Goal: Transaction & Acquisition: Subscribe to service/newsletter

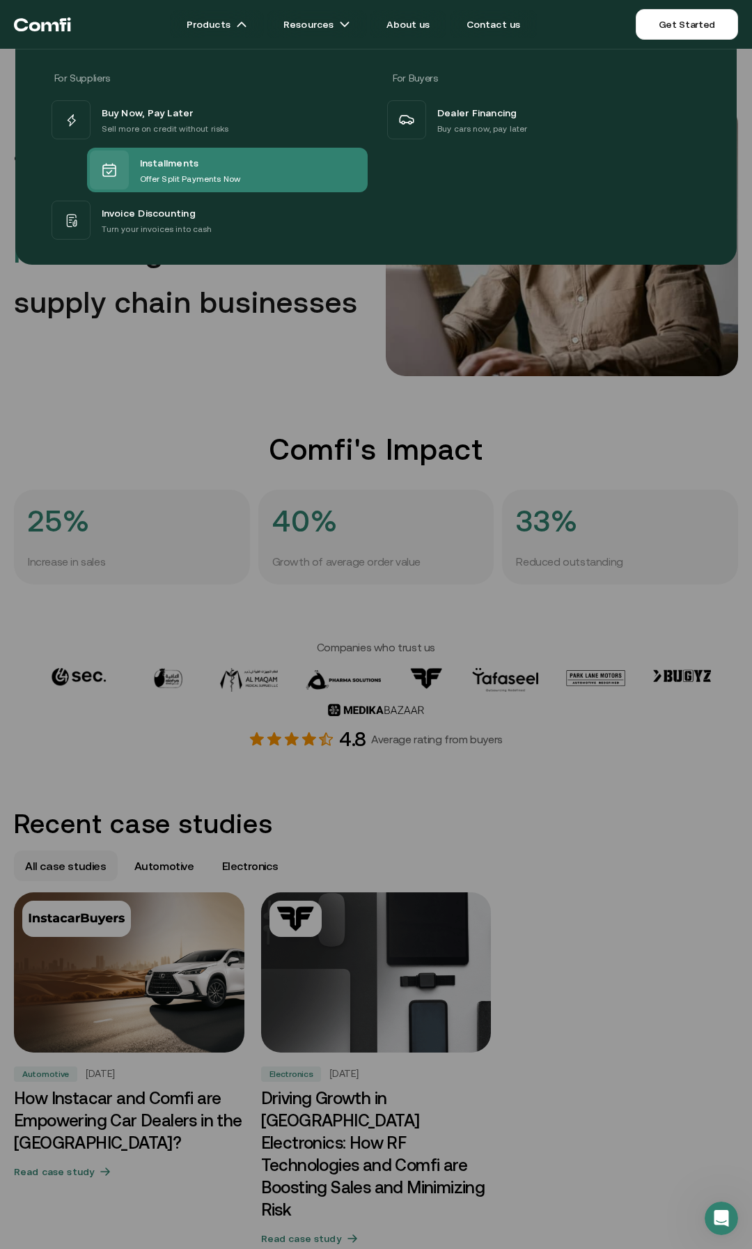
click at [150, 175] on p "Offer Split Payments Now" at bounding box center [190, 179] width 100 height 14
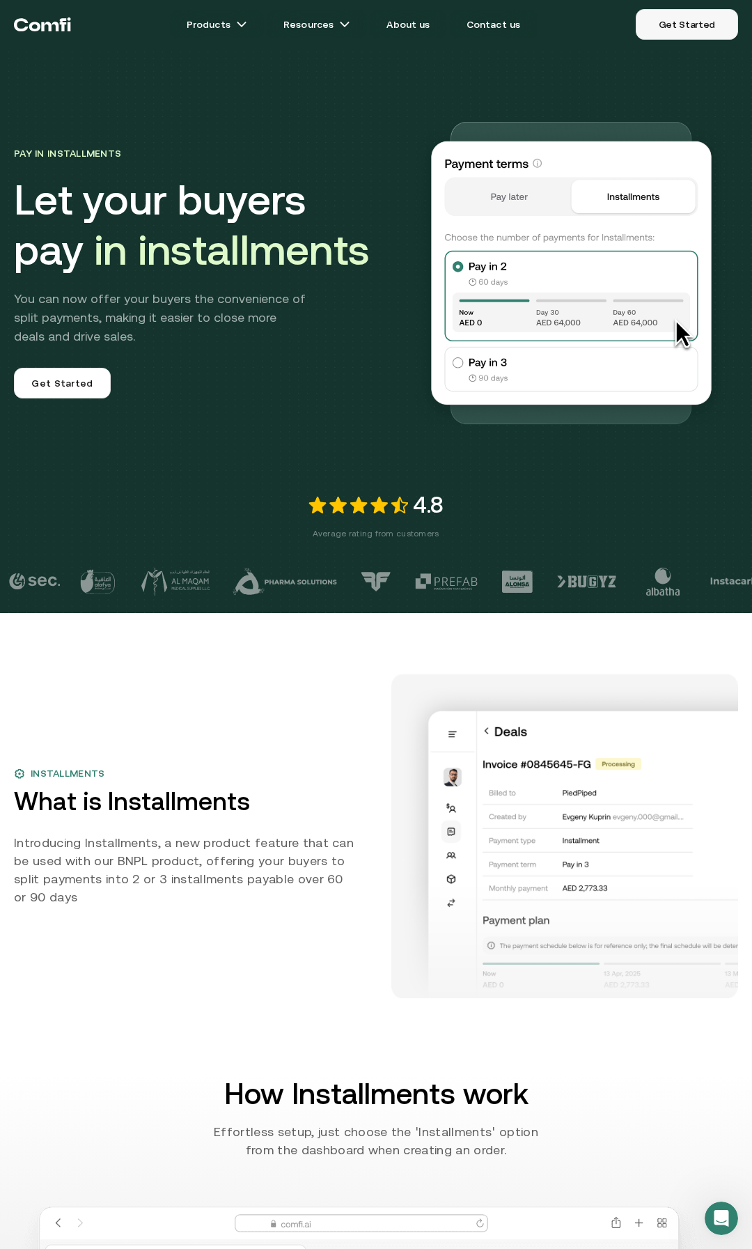
click at [692, 25] on link "Get Started" at bounding box center [687, 24] width 102 height 31
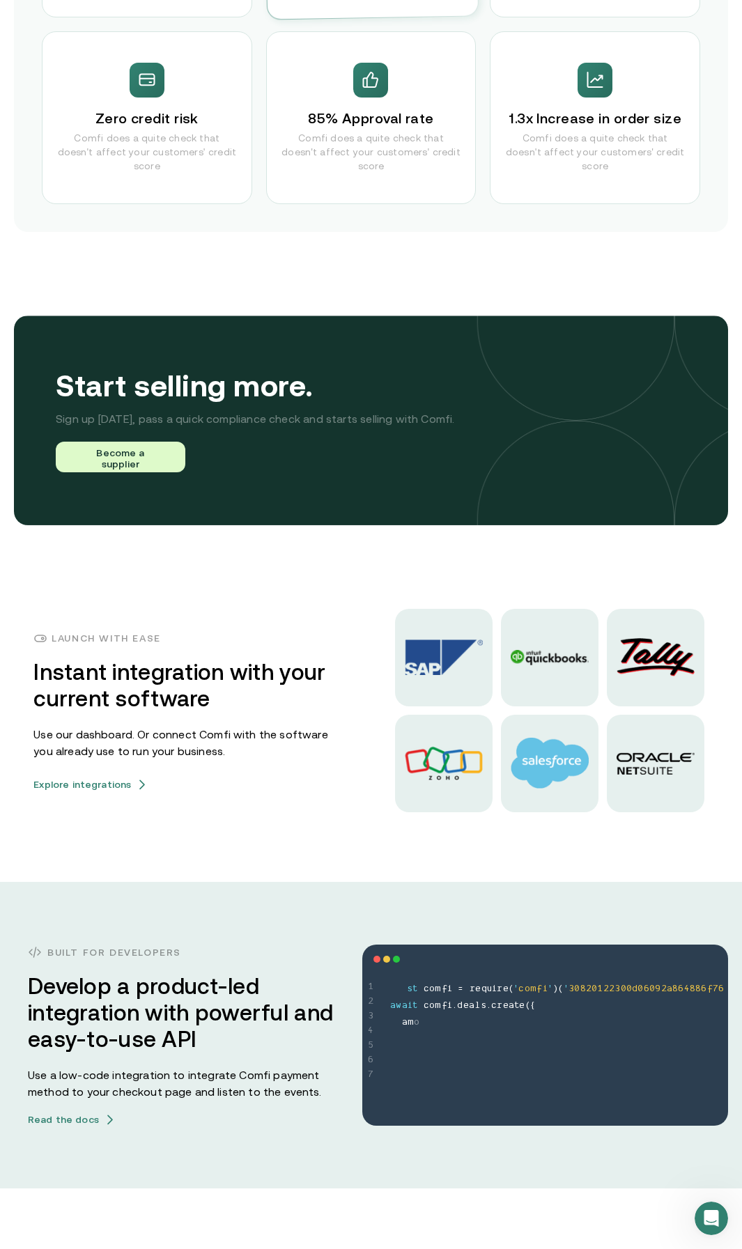
scroll to position [3204, 0]
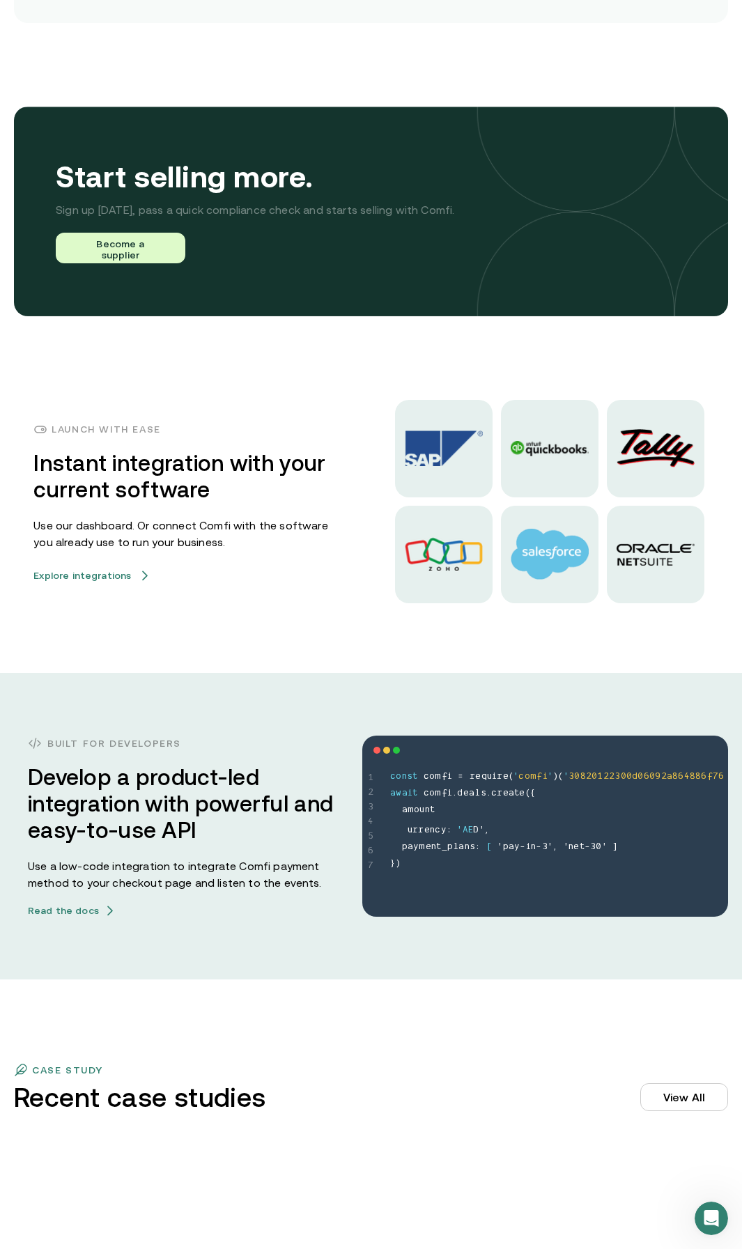
click at [70, 570] on button "Explore integrations" at bounding box center [90, 575] width 114 height 11
click at [562, 437] on div at bounding box center [550, 449] width 98 height 98
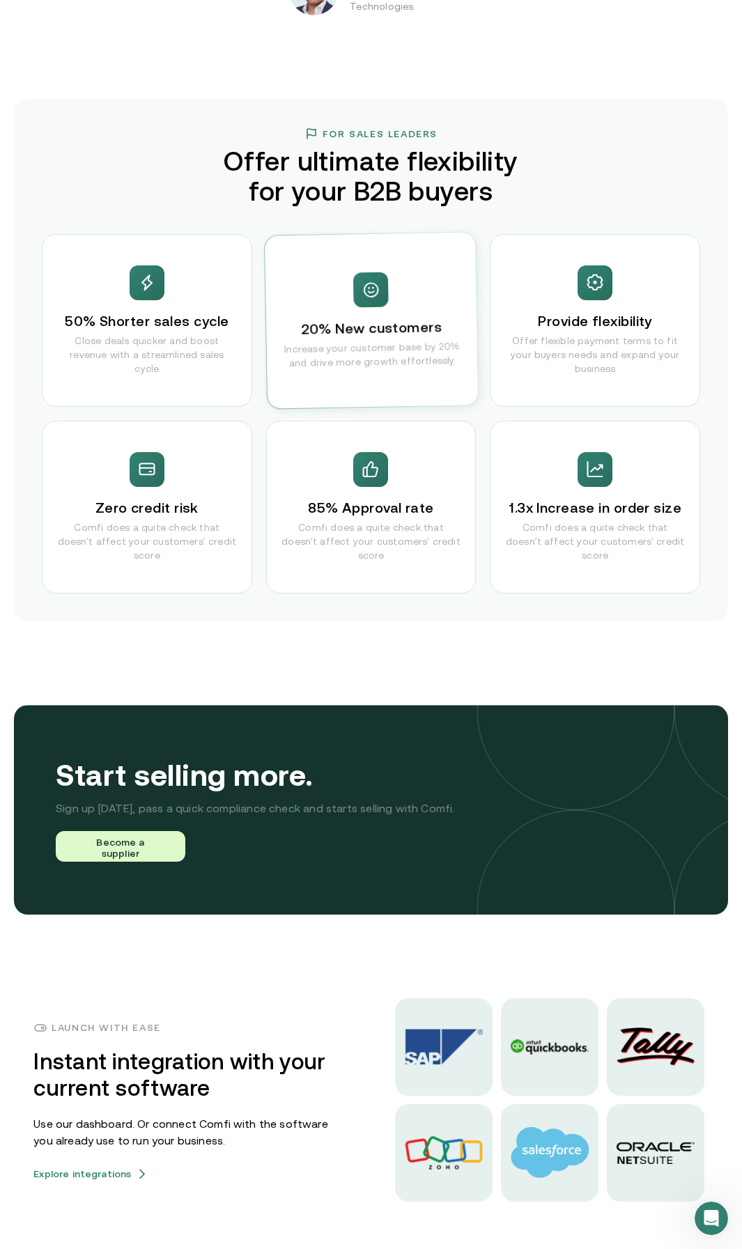
scroll to position [2118, 0]
